Goal: Check status

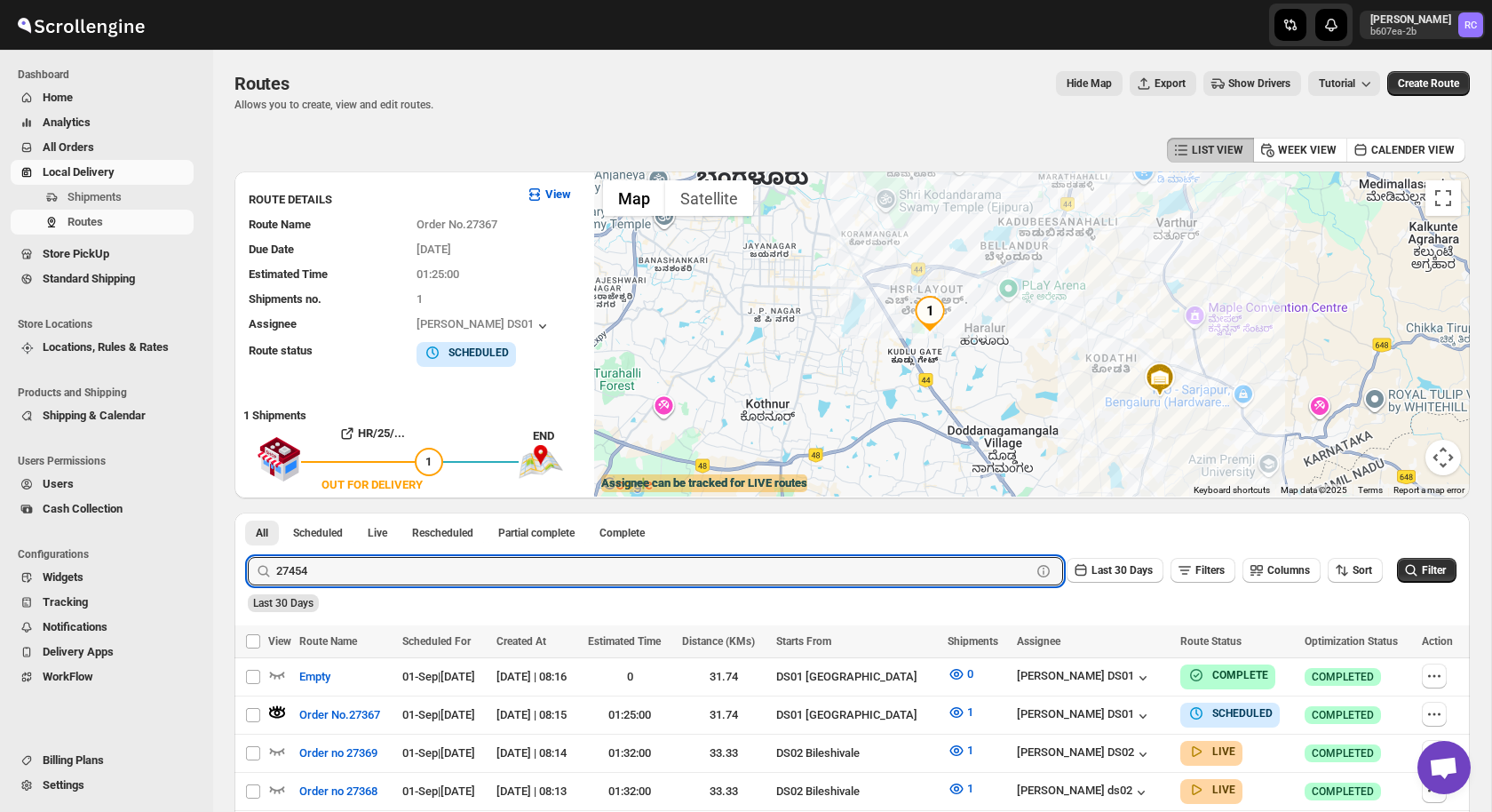
type input "27454"
click at [248, 513] on button "Submit" at bounding box center [273, 522] width 51 height 18
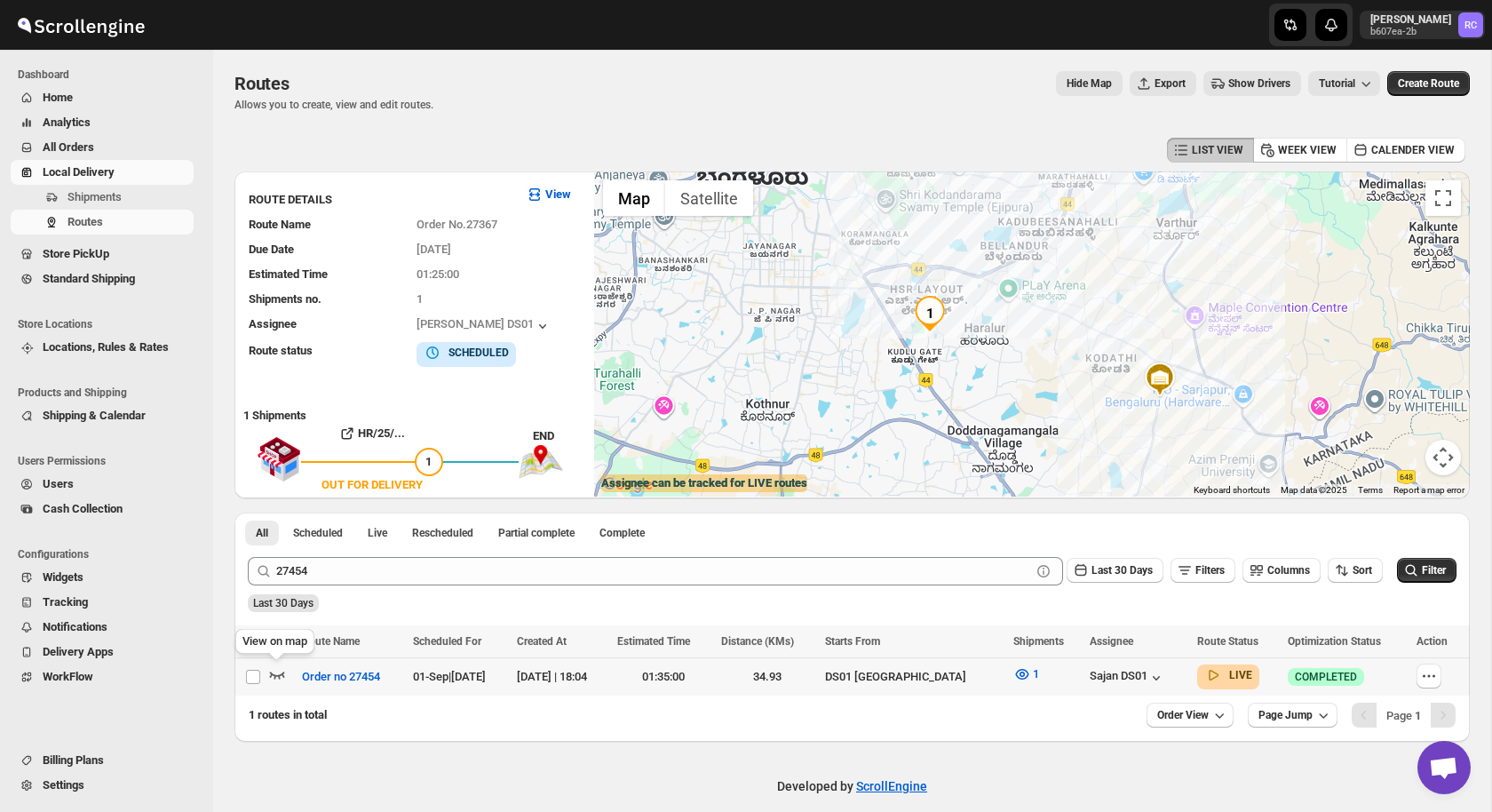
click at [276, 677] on icon "button" at bounding box center [276, 673] width 18 height 18
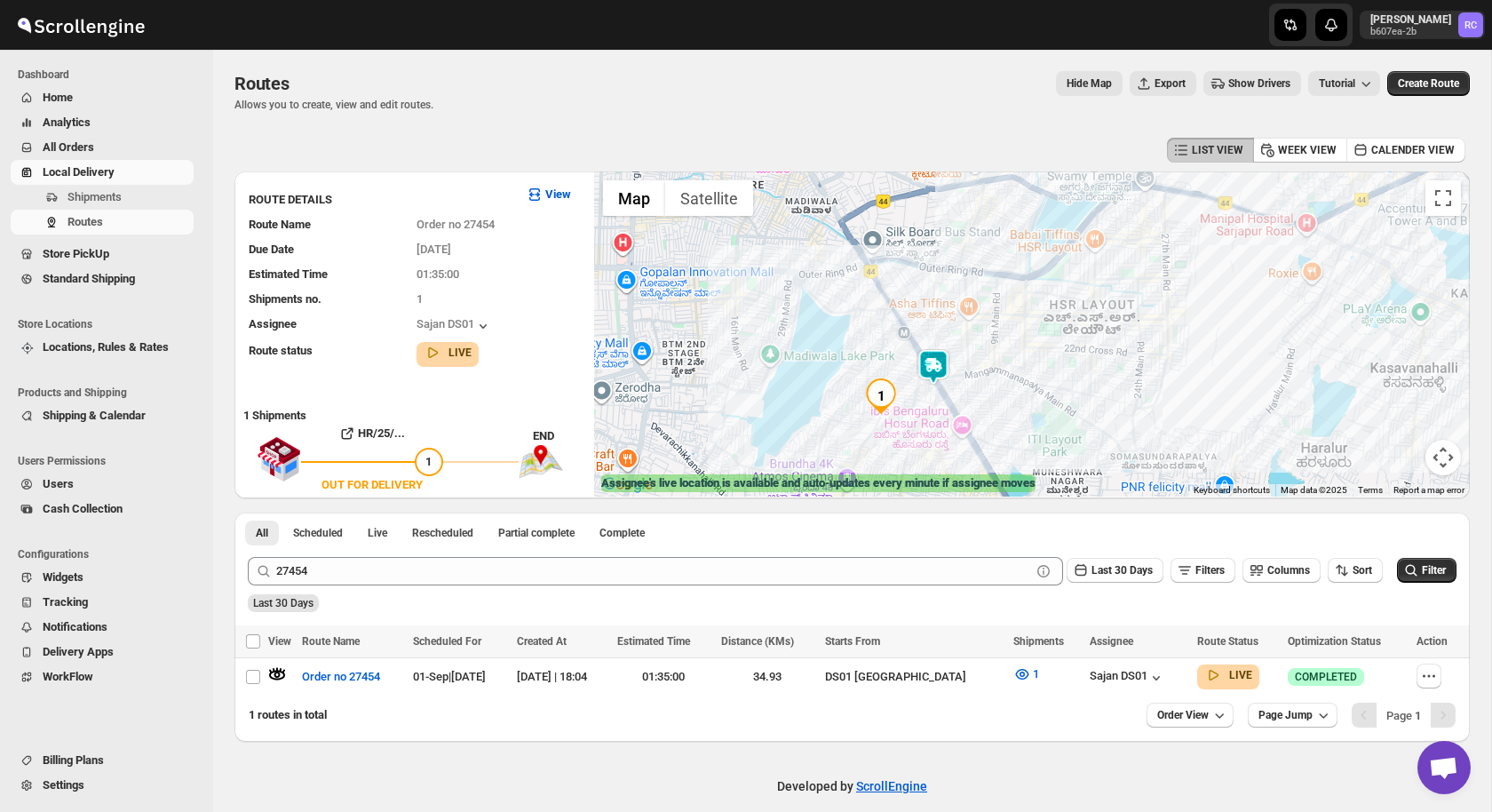
drag, startPoint x: 882, startPoint y: 361, endPoint x: 804, endPoint y: 263, distance: 125.3
click at [804, 263] on div at bounding box center [1032, 334] width 876 height 325
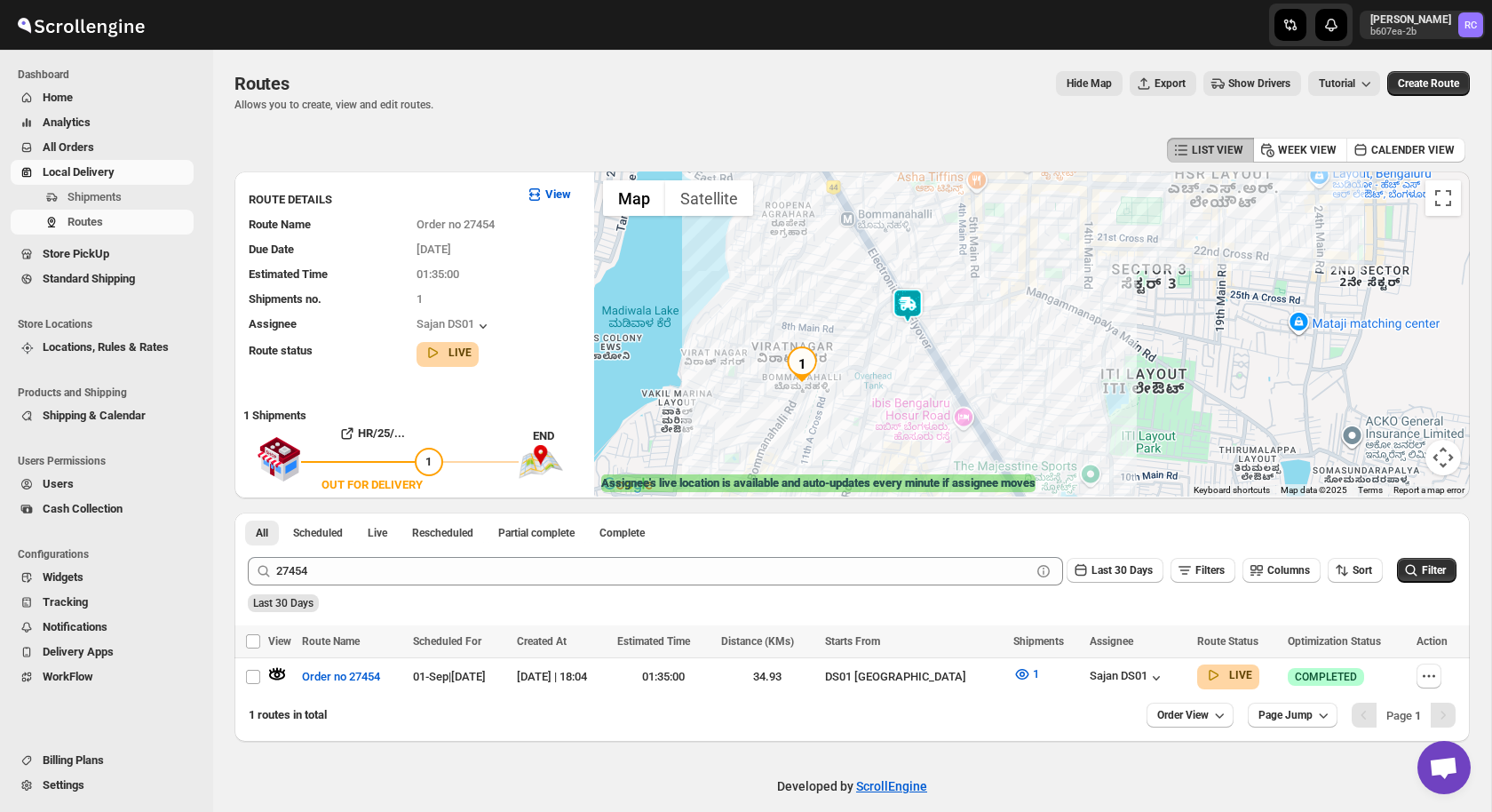
drag, startPoint x: 795, startPoint y: 243, endPoint x: 842, endPoint y: 319, distance: 89.4
click at [842, 319] on div at bounding box center [1032, 334] width 876 height 325
click at [913, 309] on img at bounding box center [908, 305] width 35 height 35
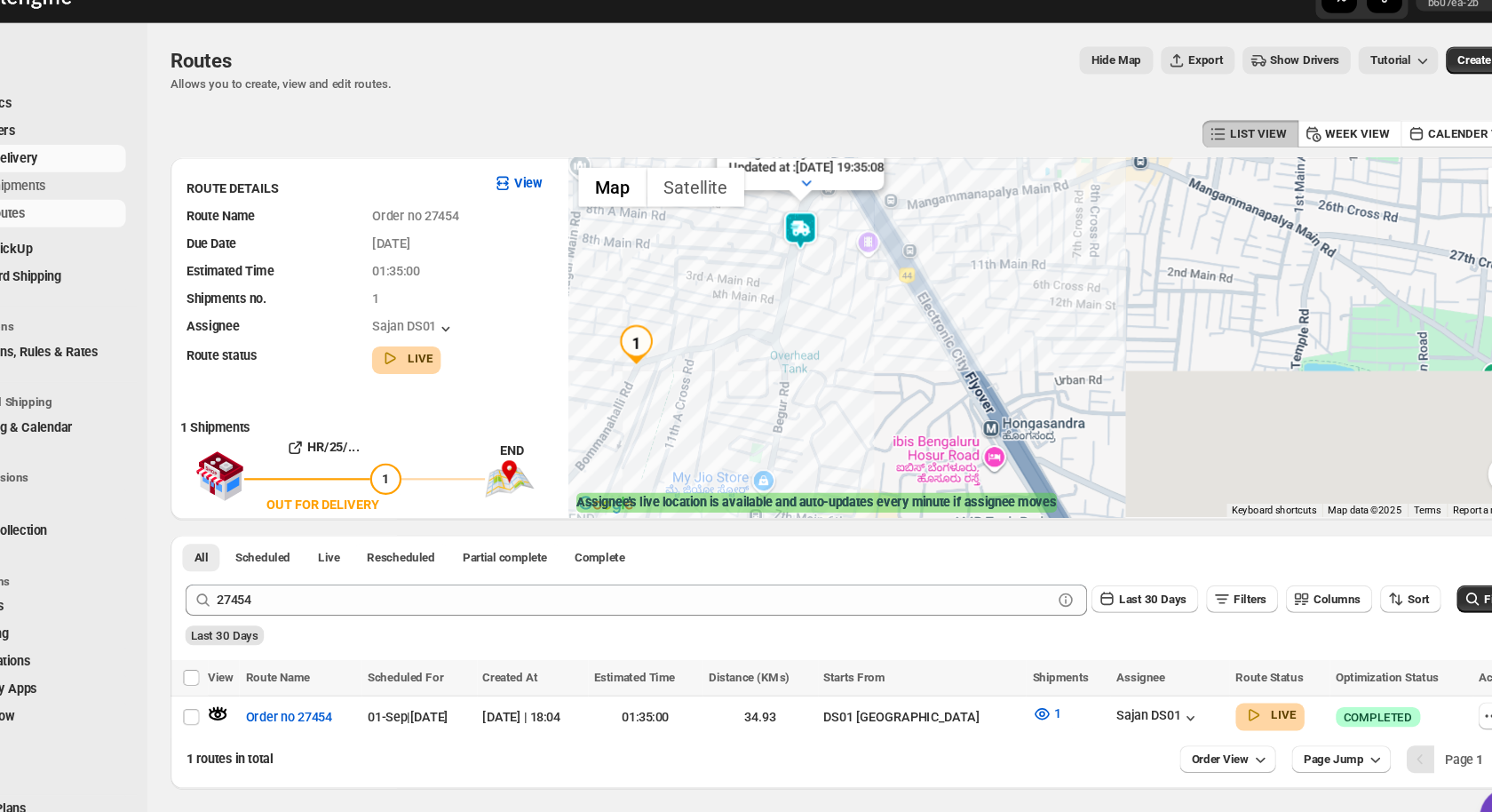
drag, startPoint x: 845, startPoint y: 425, endPoint x: 722, endPoint y: 273, distance: 195.5
click at [722, 272] on div "Assignee : Sajan DS01 Updated at : [DATE] 19:35:08 Duty mode Enabled Battery pe…" at bounding box center [1032, 334] width 876 height 325
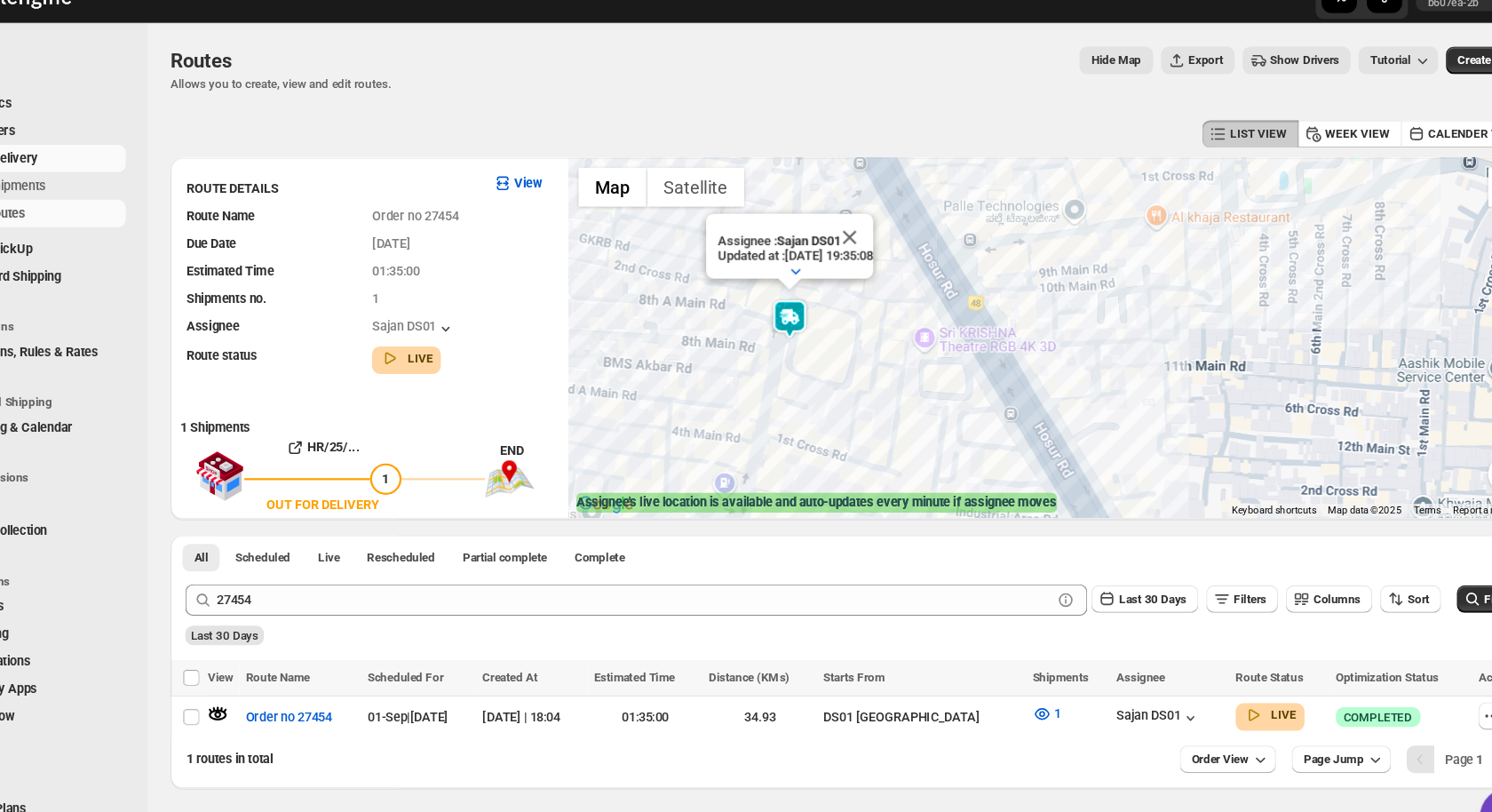
drag, startPoint x: 862, startPoint y: 248, endPoint x: 817, endPoint y: 381, distance: 140.4
click at [817, 381] on div "Assignee : Sajan DS01 Updated at : [DATE] 19:35:08 Duty mode Enabled Battery pe…" at bounding box center [1032, 334] width 876 height 325
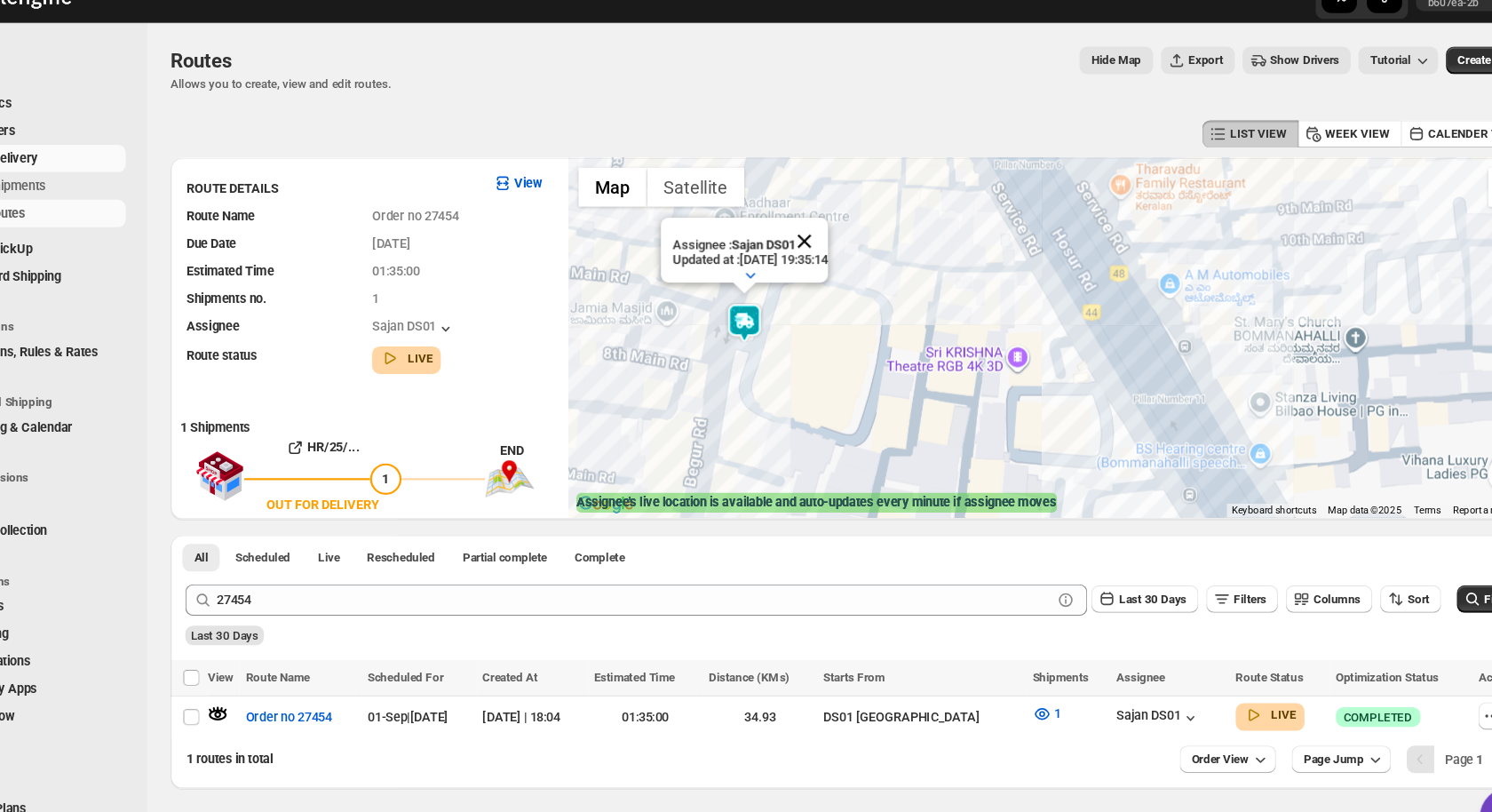
click at [829, 239] on button "Close" at bounding box center [807, 247] width 42 height 42
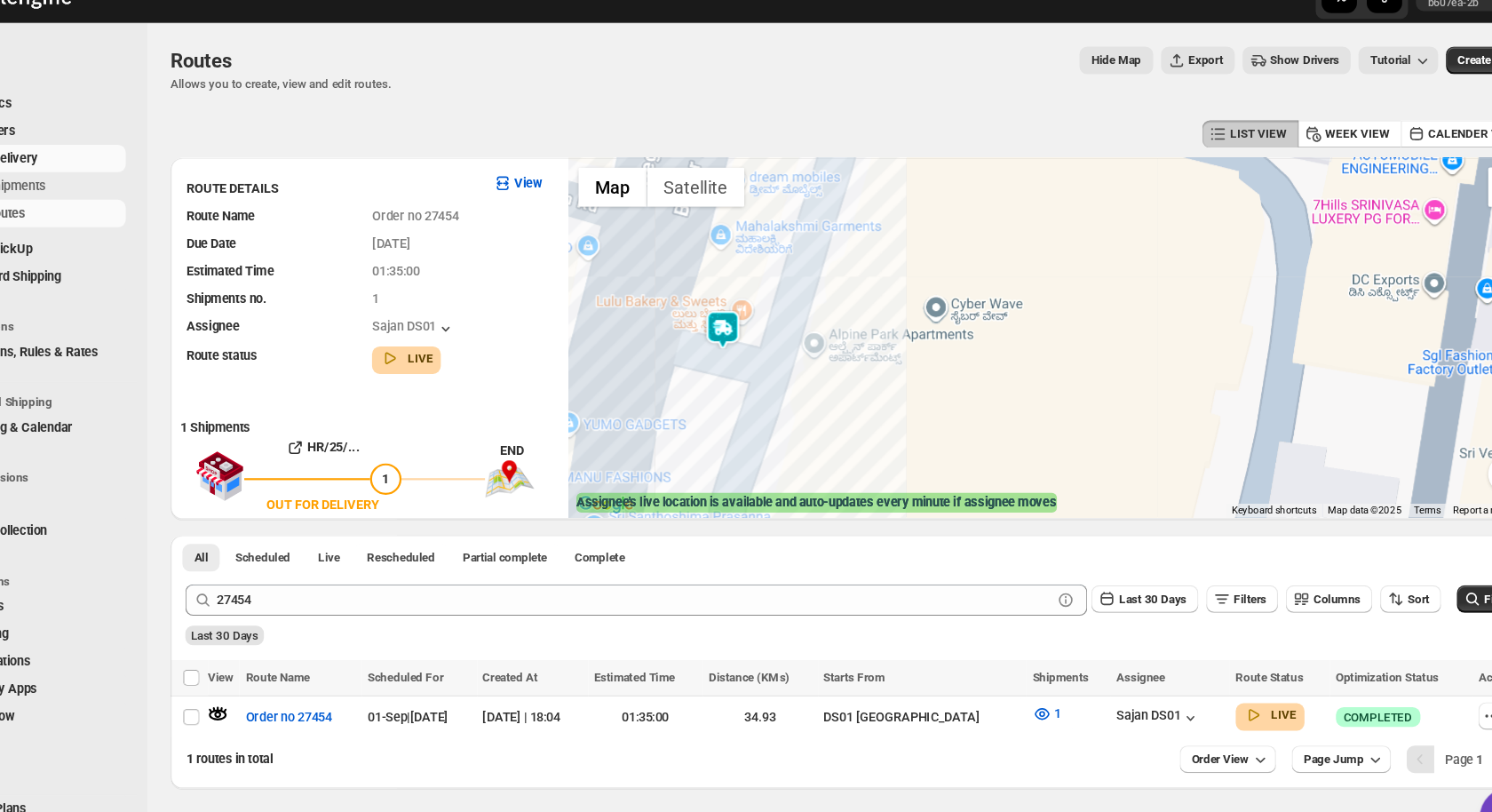
drag, startPoint x: 848, startPoint y: 293, endPoint x: 806, endPoint y: 305, distance: 43.7
click at [806, 305] on div "To navigate, press the arrow keys." at bounding box center [1032, 334] width 876 height 325
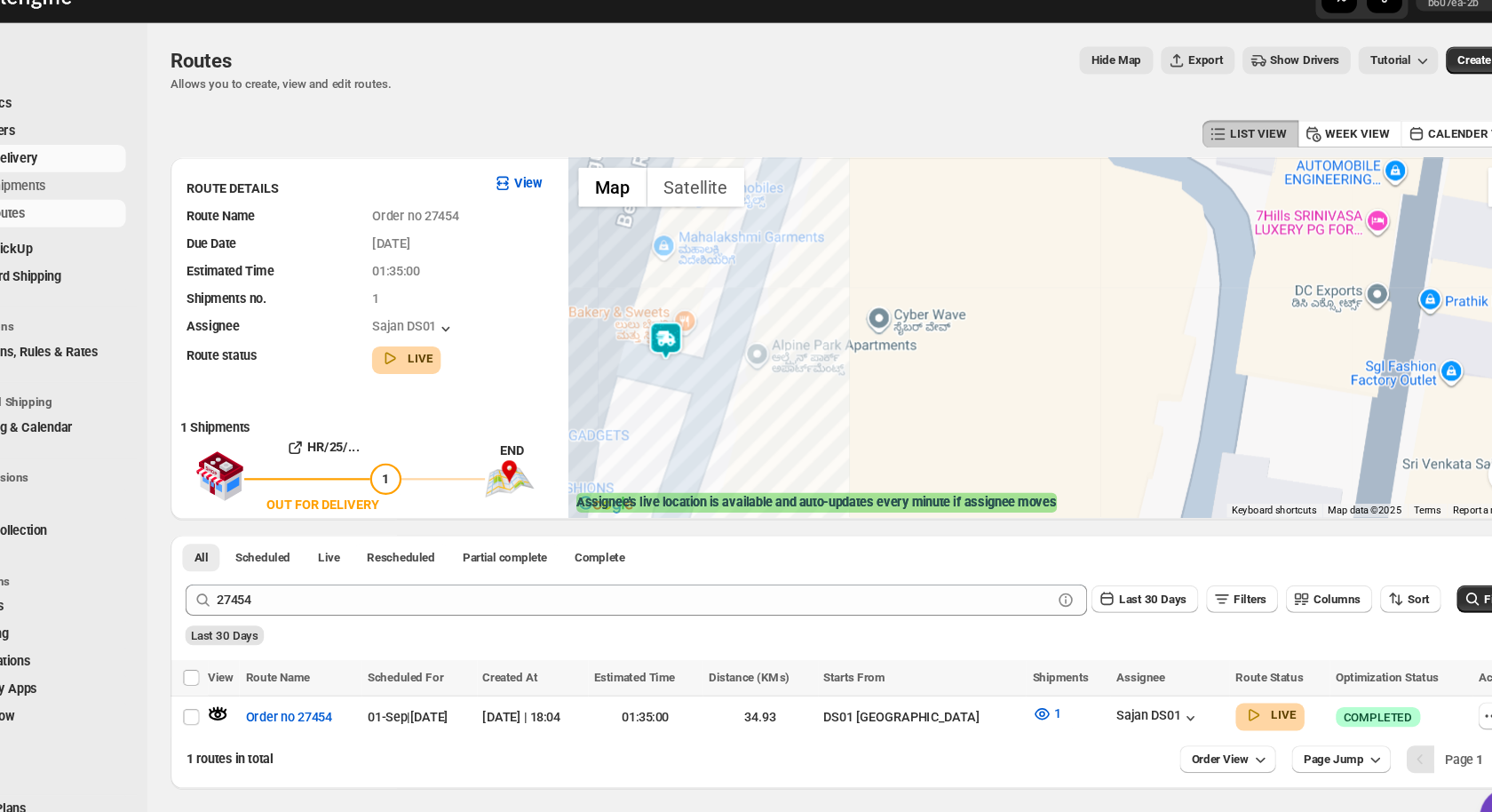
click at [677, 333] on img at bounding box center [682, 336] width 35 height 35
click at [682, 333] on img at bounding box center [682, 336] width 35 height 35
